Goal: Task Accomplishment & Management: Manage account settings

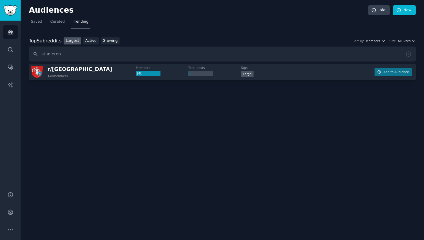
click at [61, 54] on input "studieren" at bounding box center [222, 54] width 387 height 15
click at [57, 53] on input "studieren" at bounding box center [222, 54] width 387 height 15
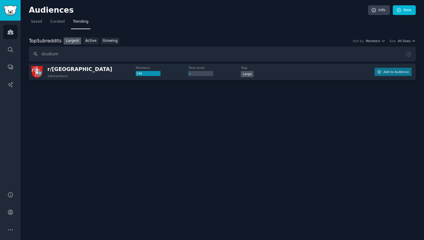
type input "studium"
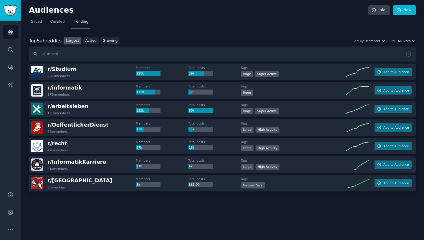
click at [403, 74] on button "Add to Audience" at bounding box center [393, 72] width 37 height 8
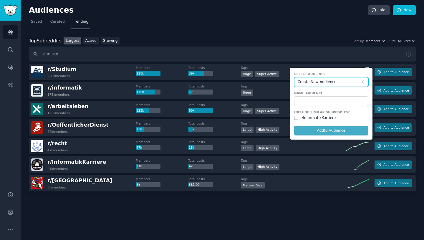
click at [314, 83] on span "Create New Audience" at bounding box center [330, 82] width 65 height 5
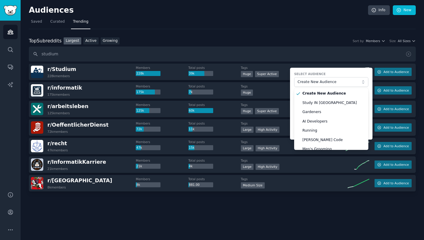
click at [328, 75] on label "Select Audience" at bounding box center [331, 74] width 74 height 4
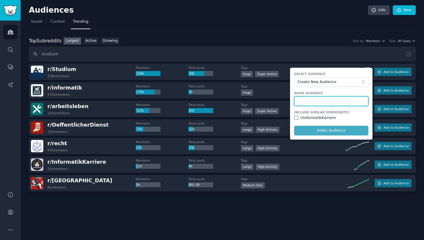
click at [325, 101] on input "text" at bounding box center [331, 101] width 74 height 10
type input "Studium"
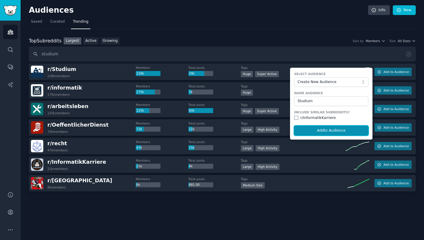
click at [325, 128] on button "Add to Audience" at bounding box center [331, 131] width 74 height 10
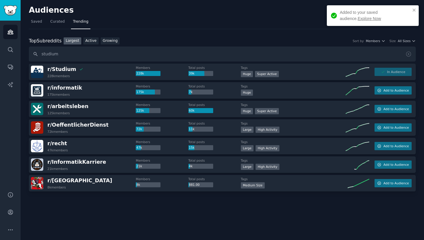
click at [358, 18] on link "Explore Now" at bounding box center [369, 18] width 23 height 5
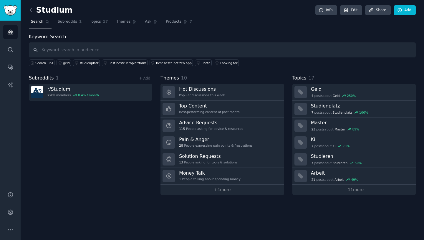
click at [116, 22] on span "Themes" at bounding box center [123, 21] width 14 height 5
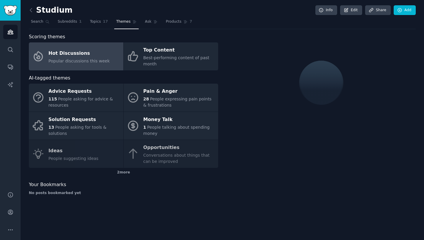
click at [162, 90] on div "Pain & Anger" at bounding box center [179, 91] width 72 height 9
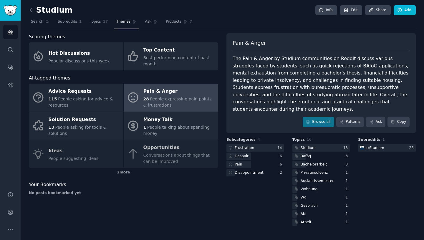
click at [107, 125] on span "People asking for tools & solutions" at bounding box center [78, 130] width 58 height 11
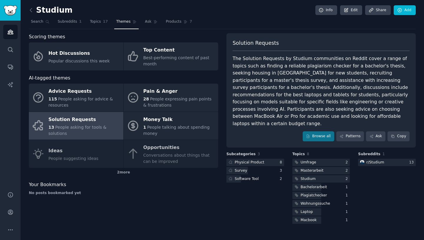
click at [31, 10] on icon at bounding box center [31, 10] width 6 height 6
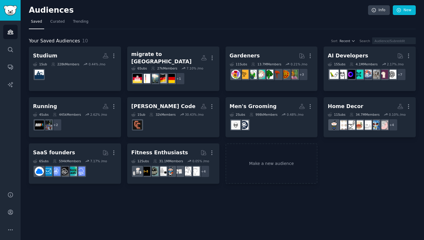
click at [75, 22] on span "Trending" at bounding box center [80, 21] width 15 height 5
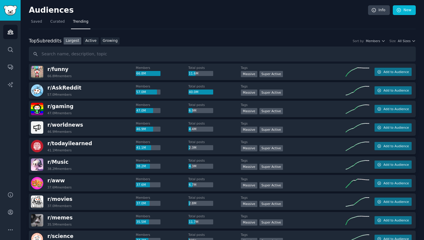
click at [107, 42] on link "Growing" at bounding box center [110, 40] width 19 height 7
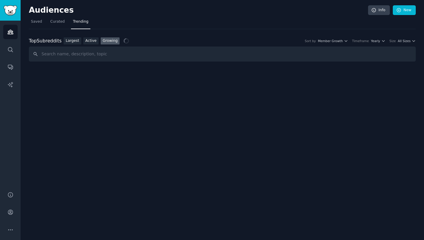
click at [348, 42] on icon "button" at bounding box center [346, 41] width 4 height 4
click at [385, 40] on icon "button" at bounding box center [383, 40] width 2 height 1
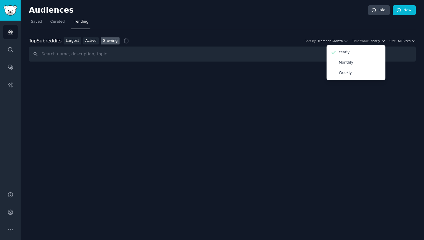
click at [386, 40] on icon "button" at bounding box center [384, 41] width 4 height 4
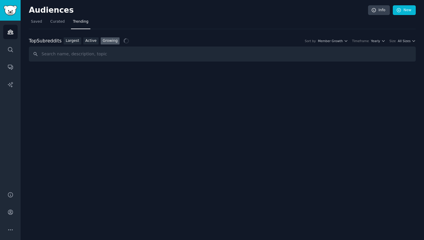
click at [413, 41] on icon "button" at bounding box center [414, 40] width 2 height 1
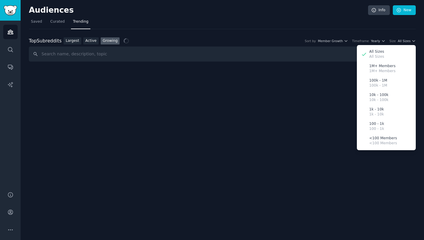
click at [388, 97] on div "10k - 100k 10k - 100k" at bounding box center [386, 97] width 55 height 14
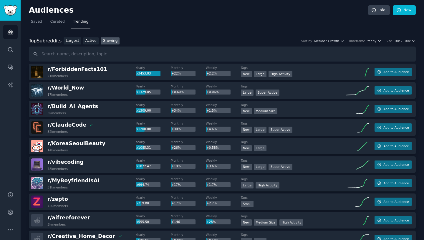
click at [392, 166] on span "Add to Audience" at bounding box center [396, 165] width 25 height 4
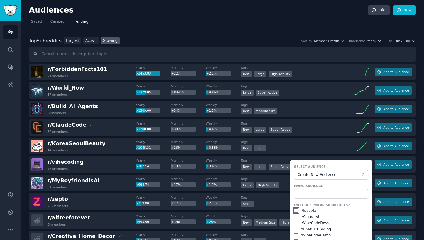
click at [294, 209] on input "checkbox" at bounding box center [296, 211] width 4 height 4
checkbox input "true"
click at [295, 228] on input "checkbox" at bounding box center [296, 229] width 4 height 4
checkbox input "true"
click at [295, 223] on input "checkbox" at bounding box center [296, 223] width 4 height 4
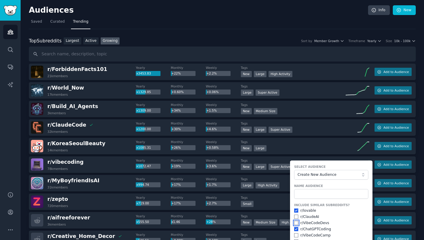
checkbox input "true"
click at [295, 235] on input "checkbox" at bounding box center [296, 235] width 4 height 4
checkbox input "true"
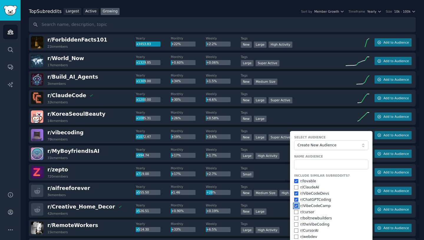
scroll to position [59, 0]
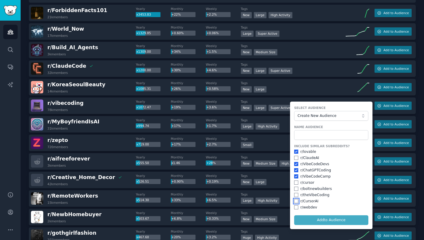
click at [295, 201] on input "checkbox" at bounding box center [296, 201] width 4 height 4
checkbox input "true"
click at [295, 196] on input "checkbox" at bounding box center [296, 195] width 4 height 4
checkbox input "true"
click at [318, 132] on input "text" at bounding box center [331, 135] width 74 height 10
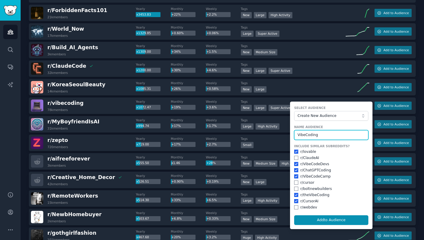
type input "VibeCoding"
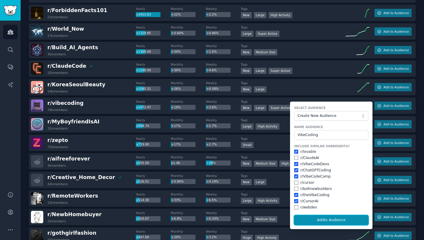
click at [347, 221] on button "Add to Audience" at bounding box center [331, 220] width 74 height 10
click at [347, 221] on form "Select Audience Create New Audience Name Audience VibeCoding Include Similar Su…" at bounding box center [331, 166] width 83 height 128
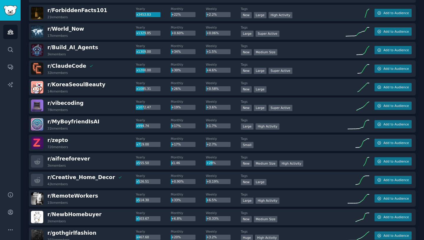
scroll to position [0, 0]
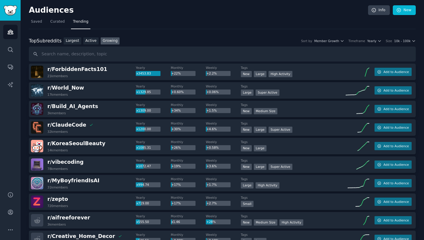
click at [387, 163] on span "Add to Audience" at bounding box center [396, 165] width 25 height 4
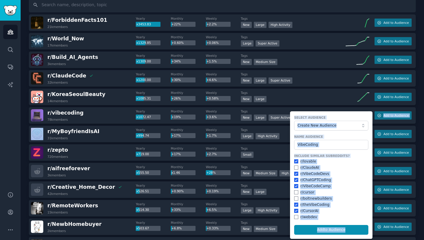
scroll to position [59, 0]
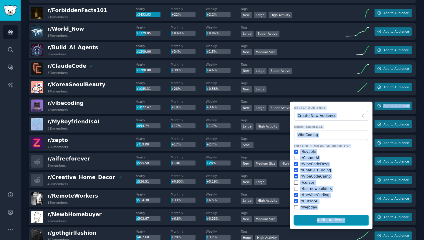
click at [337, 222] on button "Add to Audience" at bounding box center [331, 220] width 74 height 10
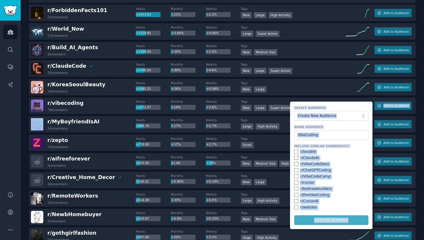
checkbox input "false"
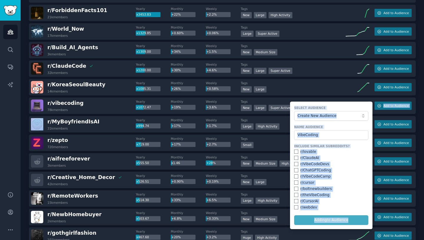
checkbox input "false"
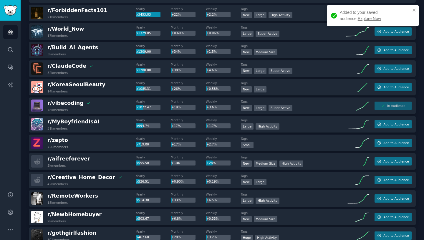
click at [383, 72] on button "Add to Audience" at bounding box center [393, 69] width 37 height 8
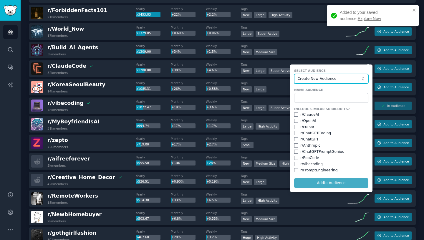
click at [318, 78] on span "Create New Audience" at bounding box center [330, 78] width 65 height 5
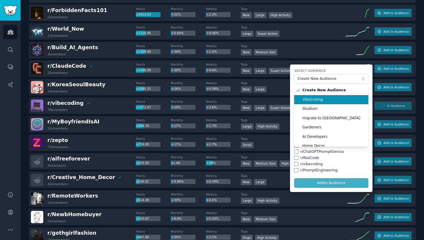
click at [316, 101] on span "VibeCoding" at bounding box center [334, 99] width 62 height 5
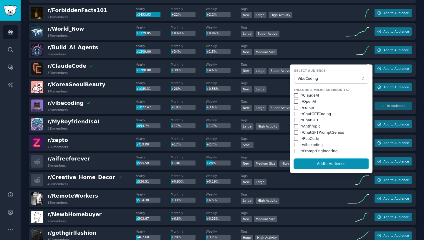
click at [329, 164] on button "Add to Audience" at bounding box center [331, 164] width 74 height 10
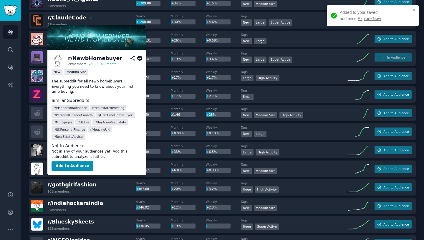
scroll to position [107, 0]
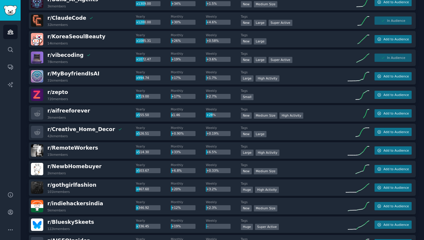
click at [386, 169] on span "Add to Audience" at bounding box center [396, 169] width 25 height 4
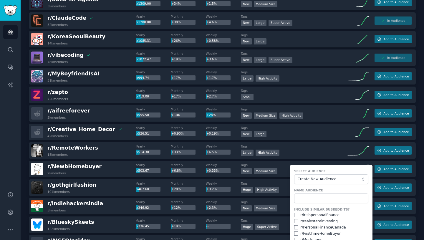
drag, startPoint x: 322, startPoint y: 204, endPoint x: 322, endPoint y: 200, distance: 4.1
click at [322, 203] on form "Select Audience Create New Audience Name Audience Include Similar Subreddits? r…" at bounding box center [331, 229] width 83 height 128
click at [322, 199] on input "text" at bounding box center [331, 199] width 74 height 10
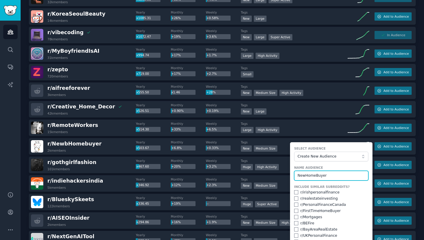
scroll to position [136, 0]
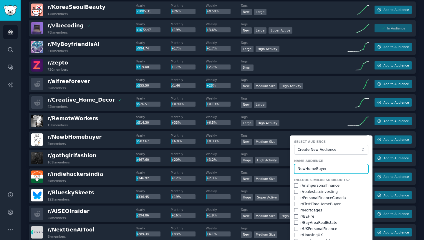
type input "NewHomeBuyer"
click at [295, 203] on input "checkbox" at bounding box center [296, 204] width 4 height 4
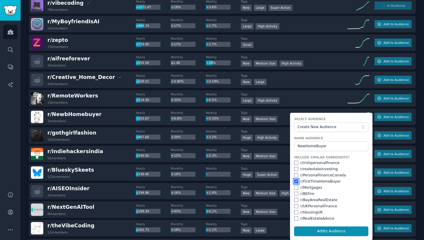
scroll to position [166, 0]
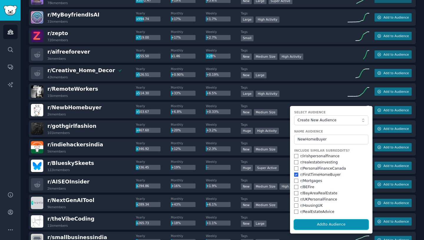
click at [322, 221] on button "Add to Audience" at bounding box center [331, 225] width 74 height 10
checkbox input "false"
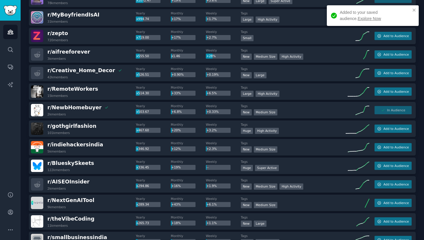
click at [358, 19] on link "Explore Now" at bounding box center [369, 18] width 23 height 5
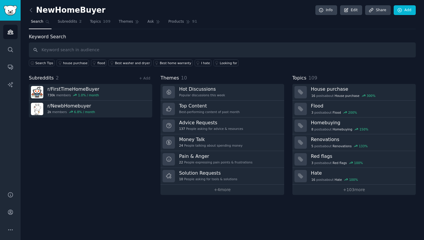
click at [98, 18] on link "Topics 109" at bounding box center [100, 23] width 25 height 12
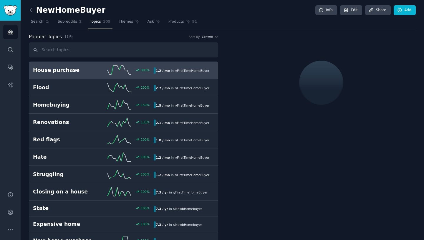
click at [123, 24] on link "Themes" at bounding box center [129, 23] width 25 height 12
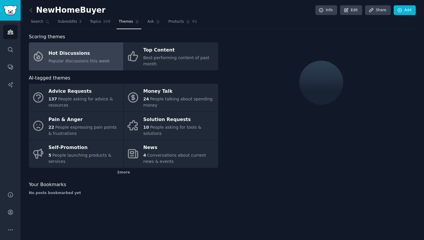
click at [94, 22] on span "Topics" at bounding box center [95, 21] width 11 height 5
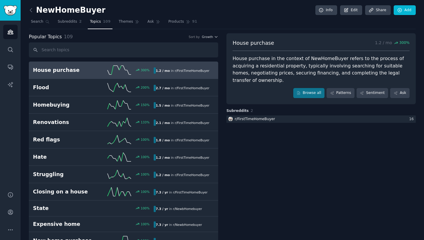
click at [123, 20] on span "Themes" at bounding box center [126, 21] width 14 height 5
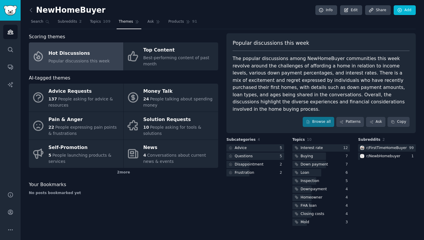
click at [189, 125] on span "People asking for tools & solutions" at bounding box center [172, 130] width 58 height 11
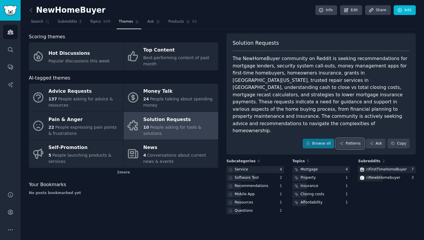
click at [356, 139] on link "Patterns" at bounding box center [350, 144] width 28 height 10
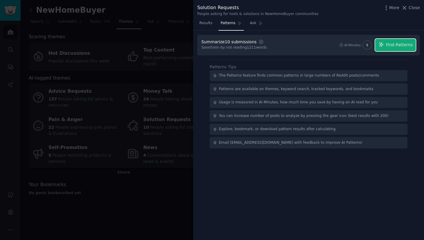
click at [390, 44] on span "Find Patterns" at bounding box center [399, 45] width 27 height 6
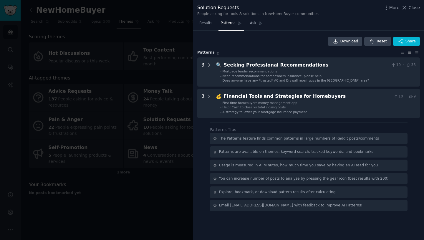
click at [250, 24] on span "Ask" at bounding box center [253, 23] width 6 height 5
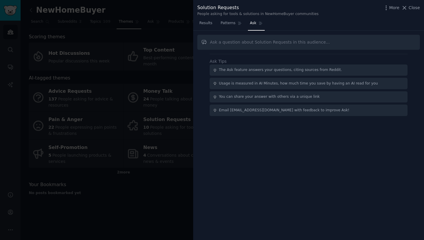
click at [209, 19] on link "Results" at bounding box center [205, 25] width 17 height 12
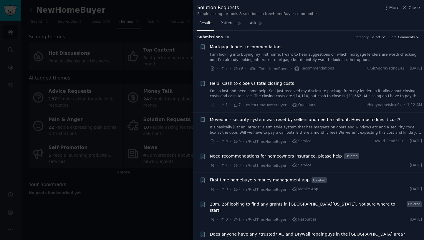
click at [151, 198] on div at bounding box center [212, 120] width 424 height 240
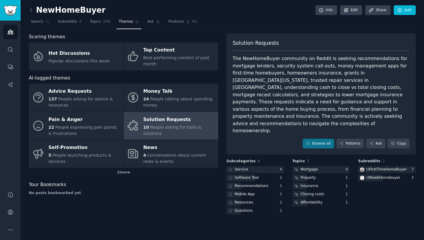
click at [108, 125] on div "22 People expressing pain points & frustrations" at bounding box center [85, 130] width 72 height 12
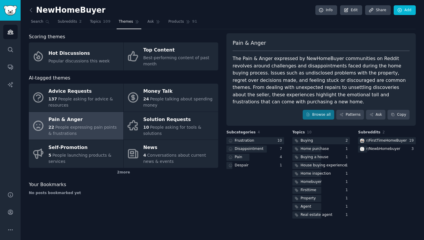
click at [121, 169] on div "2 more" at bounding box center [123, 172] width 189 height 9
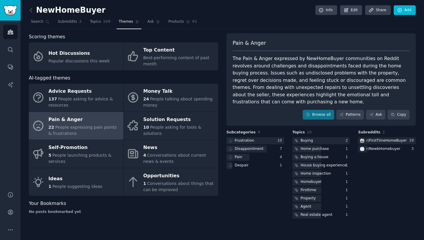
click at [106, 186] on link "Ideas 1 People suggesting ideas" at bounding box center [76, 182] width 95 height 28
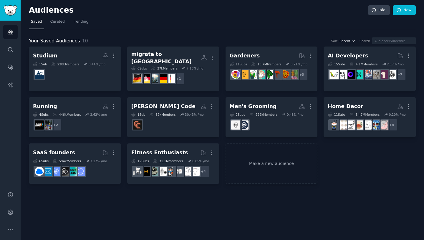
click at [112, 150] on icon "button" at bounding box center [114, 153] width 6 height 6
click at [98, 162] on p "Delete" at bounding box center [98, 165] width 14 height 6
click at [313, 103] on icon "button" at bounding box center [310, 106] width 6 height 6
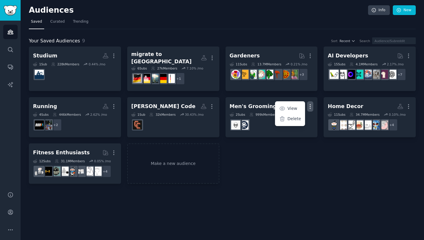
click at [290, 117] on p "Delete" at bounding box center [295, 119] width 14 height 6
click at [215, 103] on icon "button" at bounding box center [212, 106] width 6 height 6
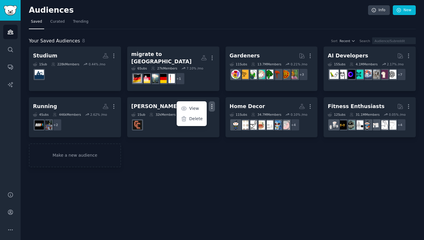
click at [204, 115] on div "Delete" at bounding box center [192, 119] width 28 height 12
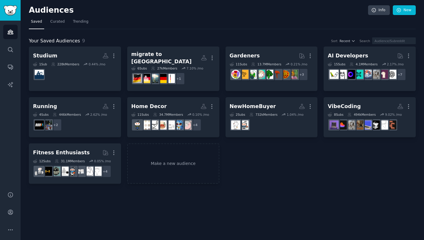
click at [345, 117] on dd at bounding box center [370, 125] width 84 height 17
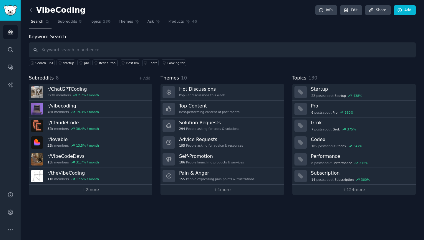
drag, startPoint x: 97, startPoint y: 25, endPoint x: 70, endPoint y: 1, distance: 35.7
click at [97, 25] on link "Topics 130" at bounding box center [100, 23] width 25 height 12
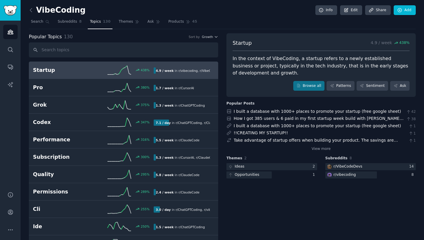
click at [119, 21] on span "Themes" at bounding box center [126, 21] width 14 height 5
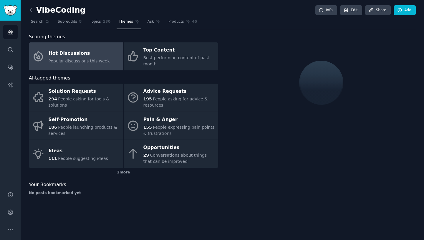
click at [192, 117] on div "Pain & Anger" at bounding box center [179, 119] width 72 height 9
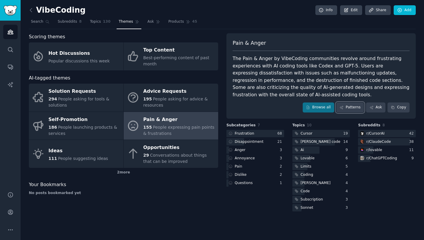
click at [356, 103] on link "Patterns" at bounding box center [350, 108] width 28 height 10
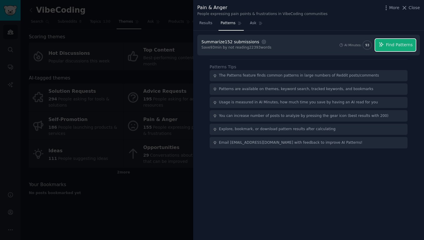
click at [398, 42] on span "Find Patterns" at bounding box center [399, 45] width 27 height 6
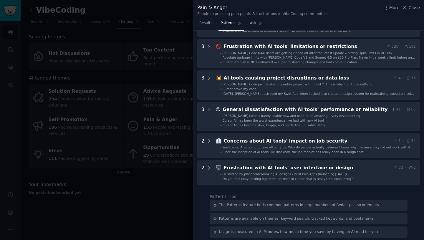
scroll to position [177, 0]
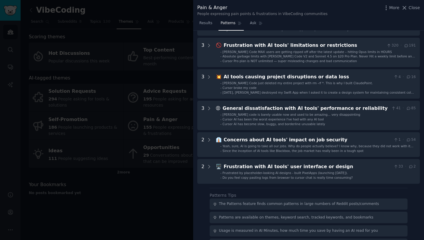
click at [171, 202] on div at bounding box center [212, 120] width 424 height 240
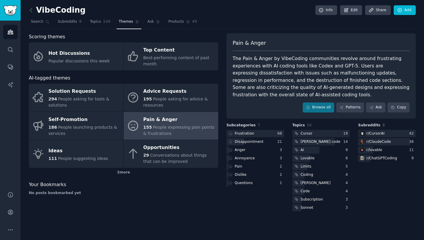
click at [128, 168] on div "2 more" at bounding box center [123, 172] width 189 height 9
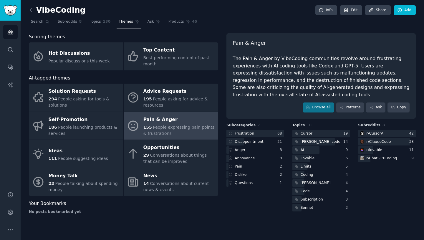
click at [102, 181] on span "People talking about spending money" at bounding box center [83, 186] width 69 height 11
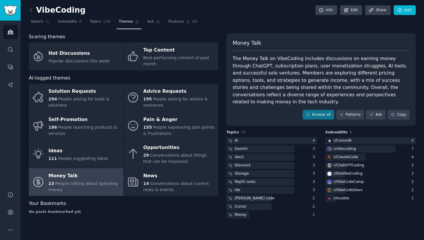
click at [11, 227] on icon "Sidebar" at bounding box center [10, 230] width 6 height 6
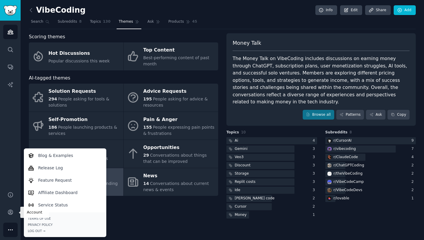
click at [14, 210] on link "Account" at bounding box center [10, 212] width 14 height 14
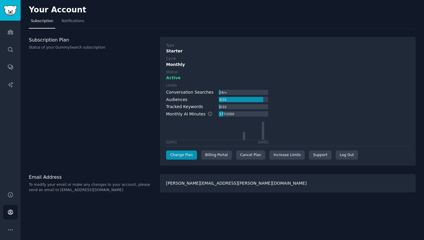
click at [254, 157] on div "Cancel Plan" at bounding box center [250, 155] width 29 height 9
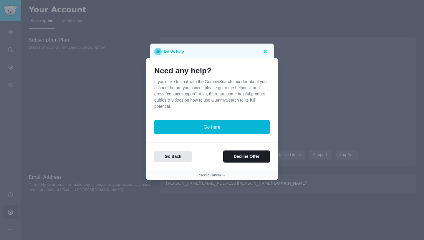
click at [245, 157] on button "Decline Offer" at bounding box center [247, 156] width 46 height 11
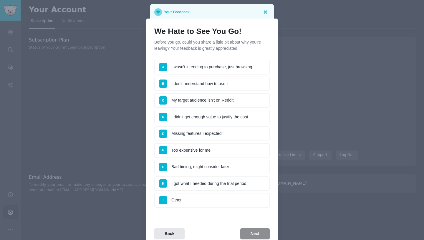
click at [245, 119] on li "D I didn't get enough value to justify the cost" at bounding box center [212, 117] width 116 height 15
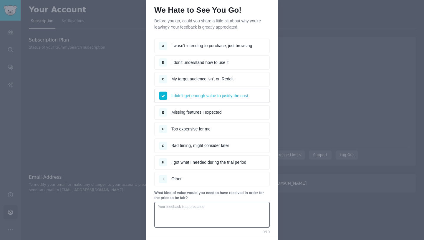
scroll to position [59, 0]
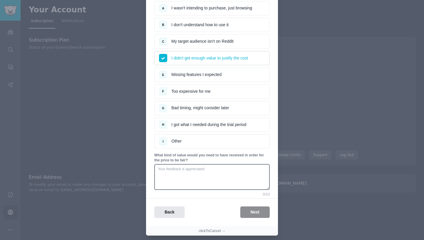
click at [251, 213] on div "Back Next" at bounding box center [212, 212] width 132 height 11
drag, startPoint x: 232, startPoint y: 179, endPoint x: 227, endPoint y: 176, distance: 5.1
click at [230, 178] on textarea at bounding box center [212, 177] width 116 height 26
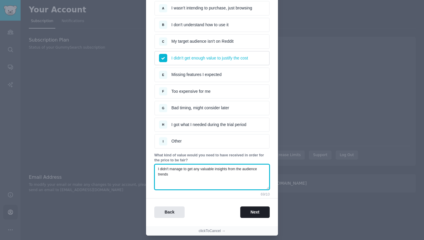
type textarea "I didn't manage to get any valuable insights from the audience trends"
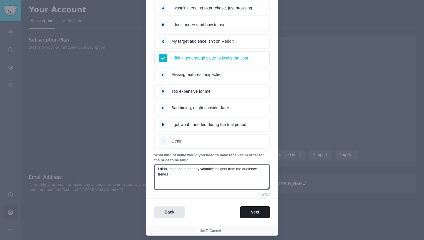
click at [261, 211] on button "Next" at bounding box center [254, 212] width 29 height 11
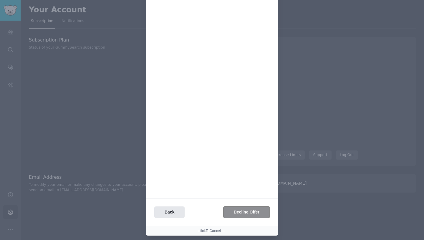
scroll to position [0, 0]
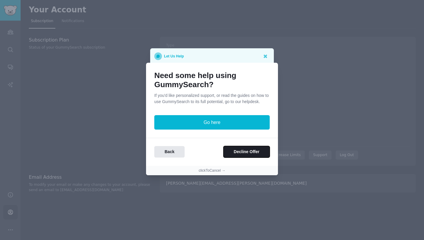
click at [255, 151] on button "Decline Offer" at bounding box center [247, 151] width 46 height 11
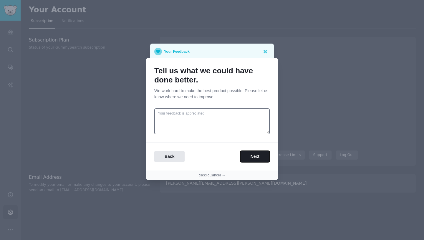
click at [254, 156] on button "Next" at bounding box center [254, 156] width 29 height 11
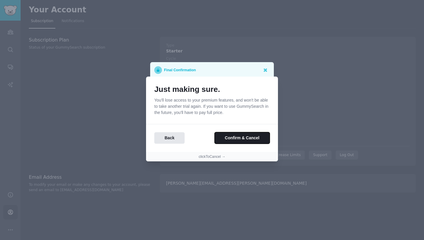
click at [242, 140] on button "Confirm & Cancel" at bounding box center [242, 137] width 55 height 11
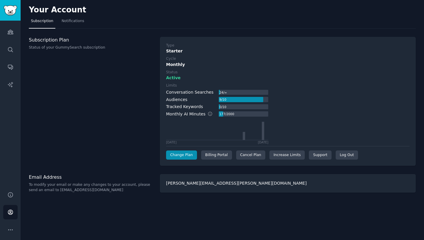
click at [6, 229] on button "More" at bounding box center [10, 230] width 14 height 14
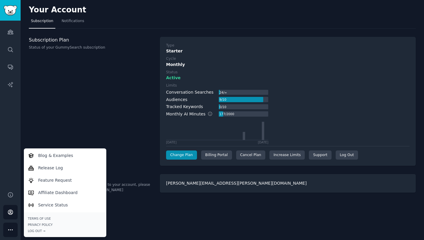
click at [81, 97] on div "Subscription Plan Status of your GummySearch subscription" at bounding box center [91, 101] width 125 height 129
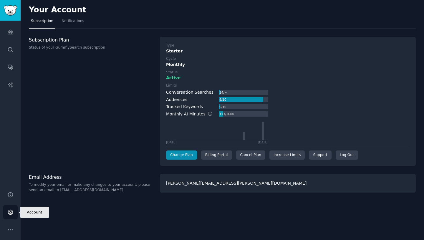
click at [12, 209] on icon "Sidebar" at bounding box center [10, 212] width 6 height 6
click at [345, 154] on div "Log Out" at bounding box center [347, 155] width 22 height 9
